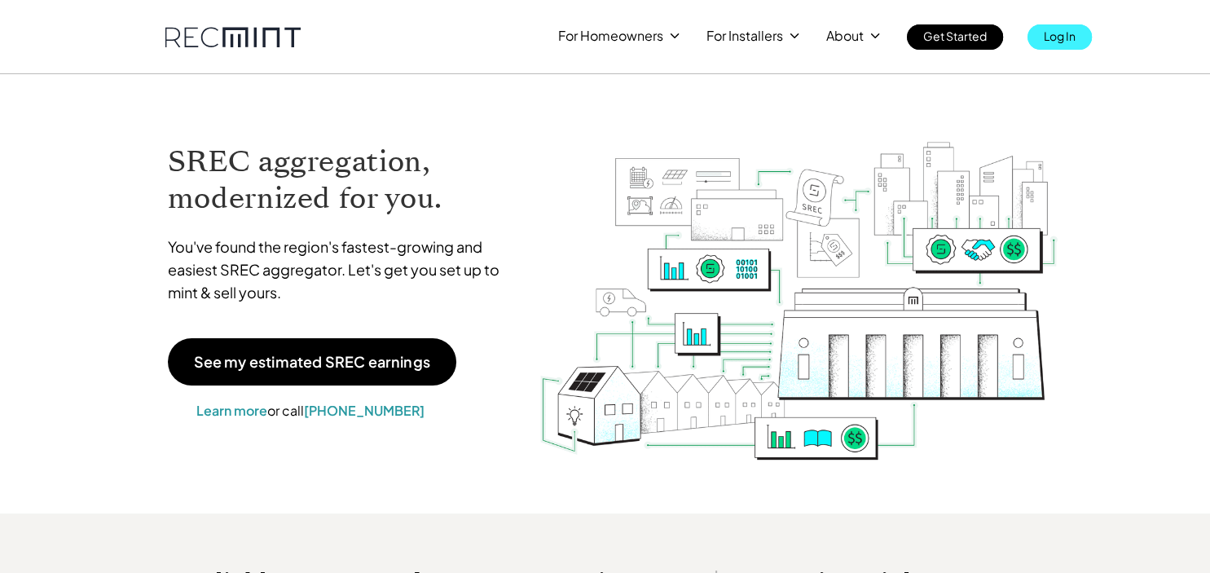
click at [1071, 31] on p "Log In" at bounding box center [1060, 35] width 32 height 23
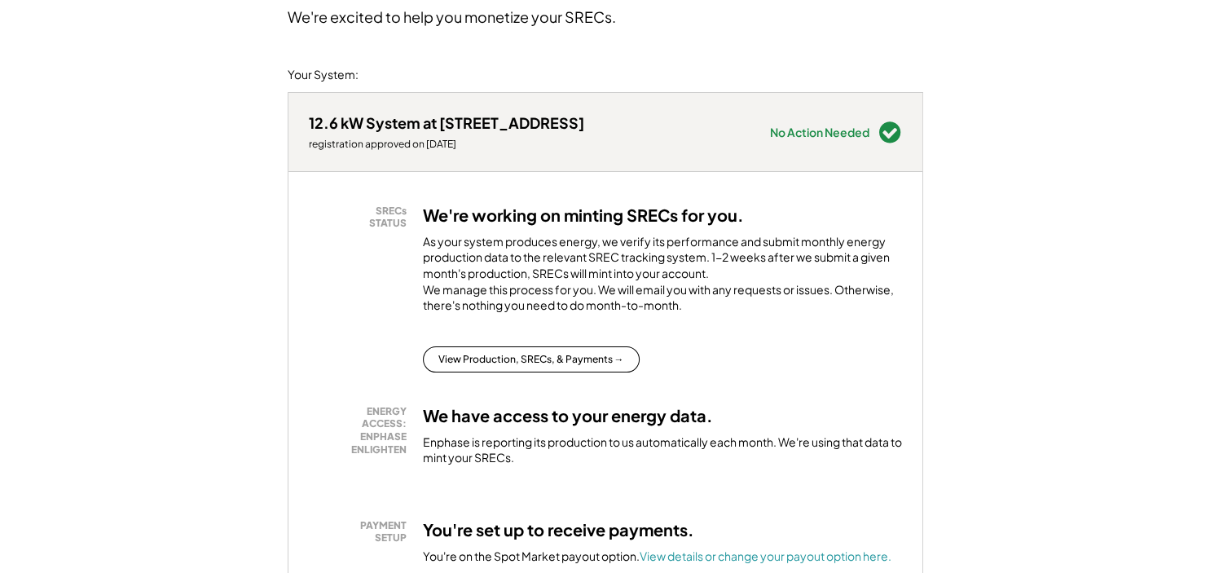
scroll to position [258, 0]
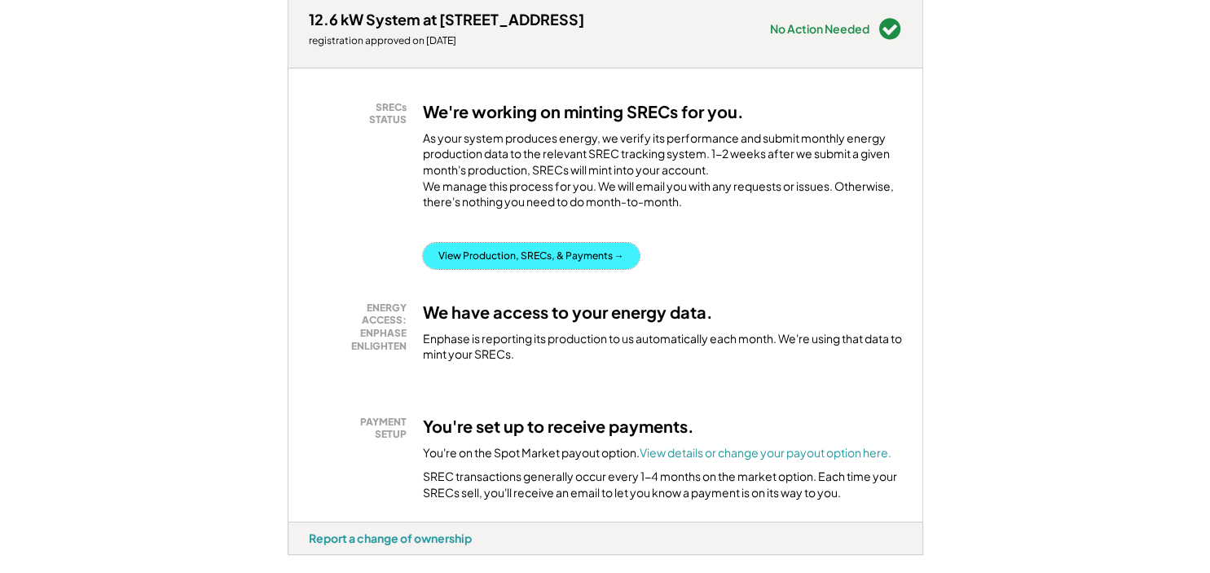
click at [575, 266] on button "View Production, SRECs, & Payments →" at bounding box center [531, 256] width 217 height 26
